Goal: Task Accomplishment & Management: Complete application form

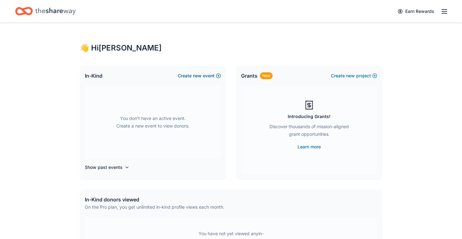
click at [204, 75] on button "Create new event" at bounding box center [199, 76] width 43 height 8
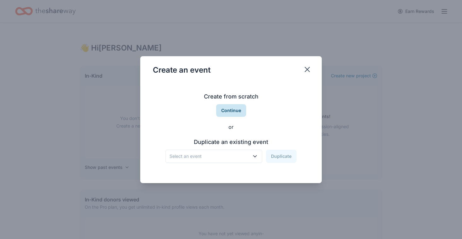
click at [236, 116] on button "Continue" at bounding box center [231, 110] width 30 height 13
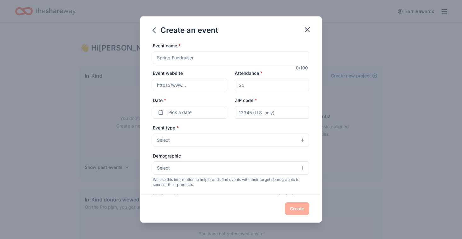
click at [179, 55] on input "Event name *" at bounding box center [231, 57] width 156 height 13
type input "Giving [DATE] Event"
click at [270, 89] on input "Attendance *" at bounding box center [272, 84] width 74 height 13
type input "80"
click at [208, 112] on button "Pick a date" at bounding box center [190, 112] width 74 height 13
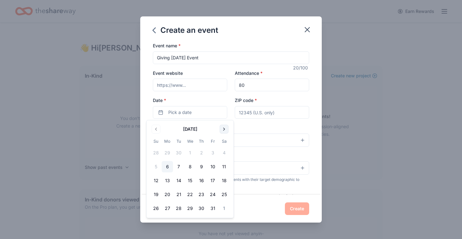
click at [226, 129] on button "Go to next month" at bounding box center [224, 129] width 9 height 9
click at [176, 156] on button "2" at bounding box center [178, 152] width 11 height 11
click at [277, 109] on input "ZIP code *" at bounding box center [272, 112] width 74 height 13
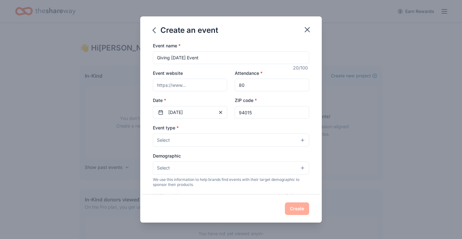
type input "94015"
click at [258, 141] on button "Select" at bounding box center [231, 139] width 156 height 13
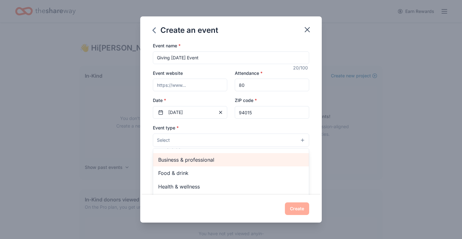
scroll to position [1, 0]
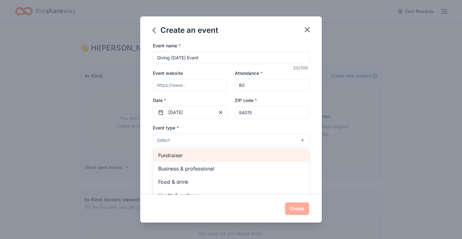
click at [239, 160] on div "Fundraiser" at bounding box center [231, 154] width 156 height 13
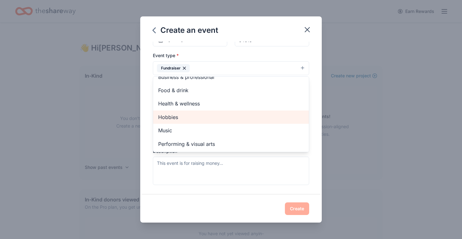
scroll to position [0, 0]
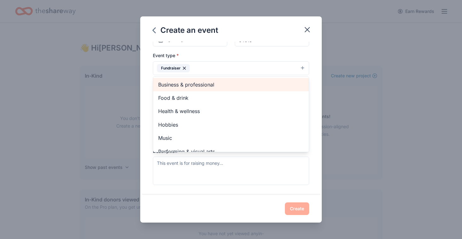
click at [243, 87] on span "Business & professional" at bounding box center [231, 84] width 146 height 8
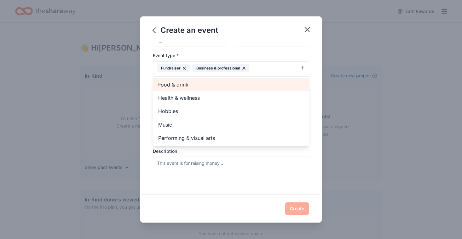
click at [229, 84] on span "Food & drink" at bounding box center [231, 84] width 146 height 8
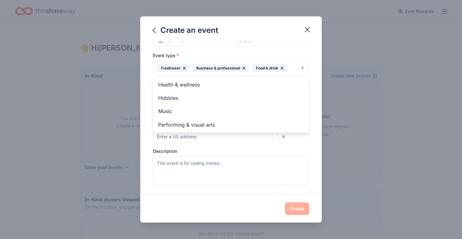
click at [144, 112] on div "Event name * Giving [DATE] Event 20 /100 Event website Attendance * 80 Date * […" at bounding box center [231, 118] width 182 height 153
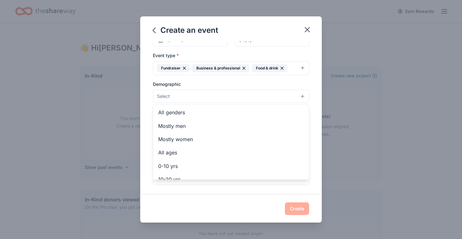
click at [194, 92] on button "Select" at bounding box center [231, 96] width 156 height 13
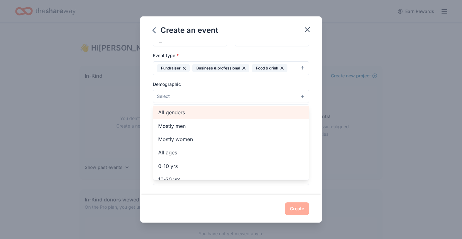
click at [194, 116] on div "All genders" at bounding box center [231, 112] width 156 height 13
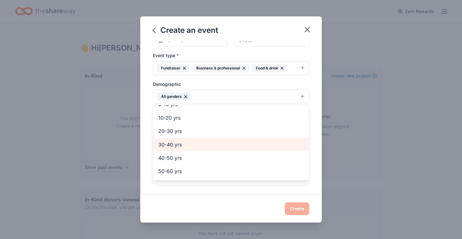
scroll to position [48, 0]
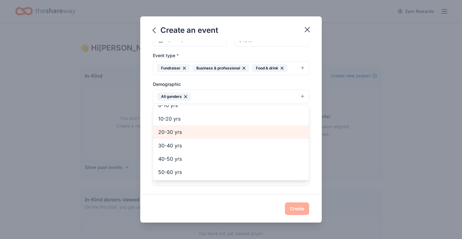
click at [200, 136] on div "20-30 yrs" at bounding box center [231, 131] width 156 height 13
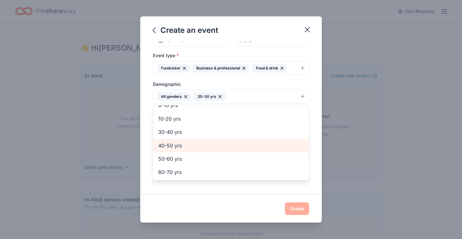
click at [199, 144] on span "40-50 yrs" at bounding box center [231, 145] width 146 height 8
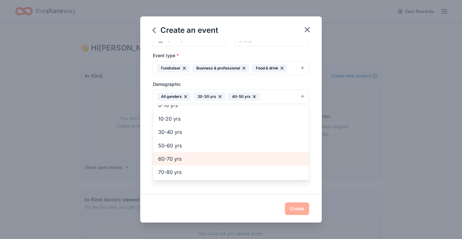
click at [193, 157] on span "60-70 yrs" at bounding box center [231, 158] width 146 height 8
click at [191, 160] on span "70-80 yrs" at bounding box center [231, 159] width 146 height 8
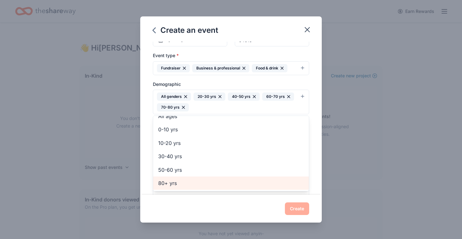
click at [216, 183] on span "80+ yrs" at bounding box center [231, 183] width 146 height 8
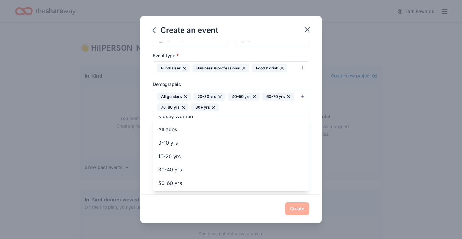
click at [309, 84] on div "Event name * Giving [DATE] Event 20 /100 Event website Attendance * 80 Date * […" at bounding box center [231, 118] width 182 height 153
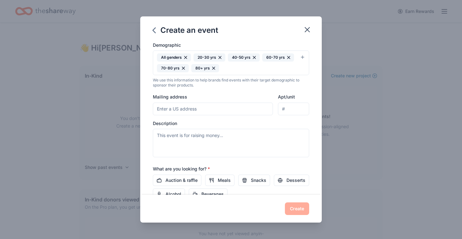
scroll to position [115, 0]
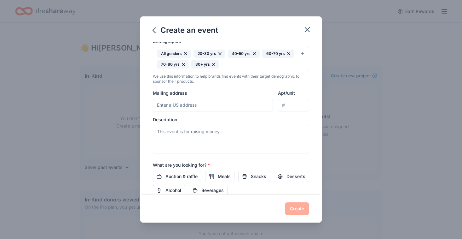
click at [208, 109] on input "Mailing address" at bounding box center [213, 105] width 120 height 13
type input "3"
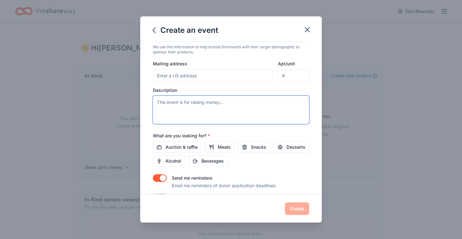
click at [247, 112] on textarea at bounding box center [231, 110] width 156 height 28
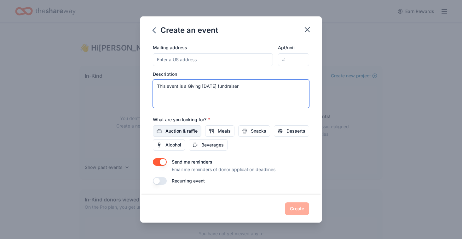
type textarea "This event is a Giving [DATE] fundraiser"
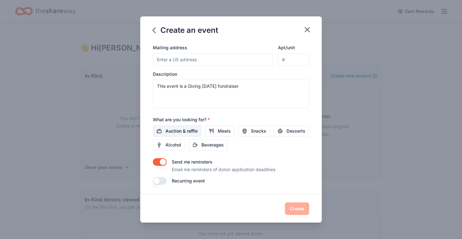
click at [187, 132] on span "Auction & raffle" at bounding box center [181, 131] width 32 height 8
click at [254, 131] on span "Snacks" at bounding box center [258, 131] width 15 height 8
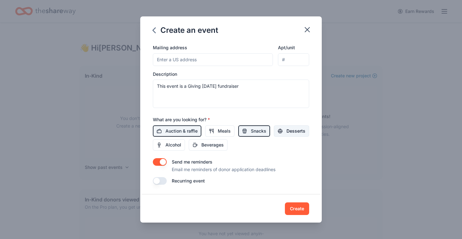
click at [292, 130] on span "Desserts" at bounding box center [296, 131] width 19 height 8
click at [296, 208] on button "Create" at bounding box center [297, 208] width 24 height 13
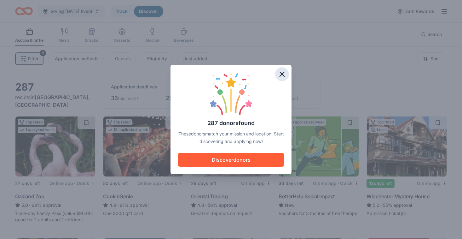
click at [284, 76] on icon "button" at bounding box center [282, 74] width 4 height 4
